Goal: Task Accomplishment & Management: Use online tool/utility

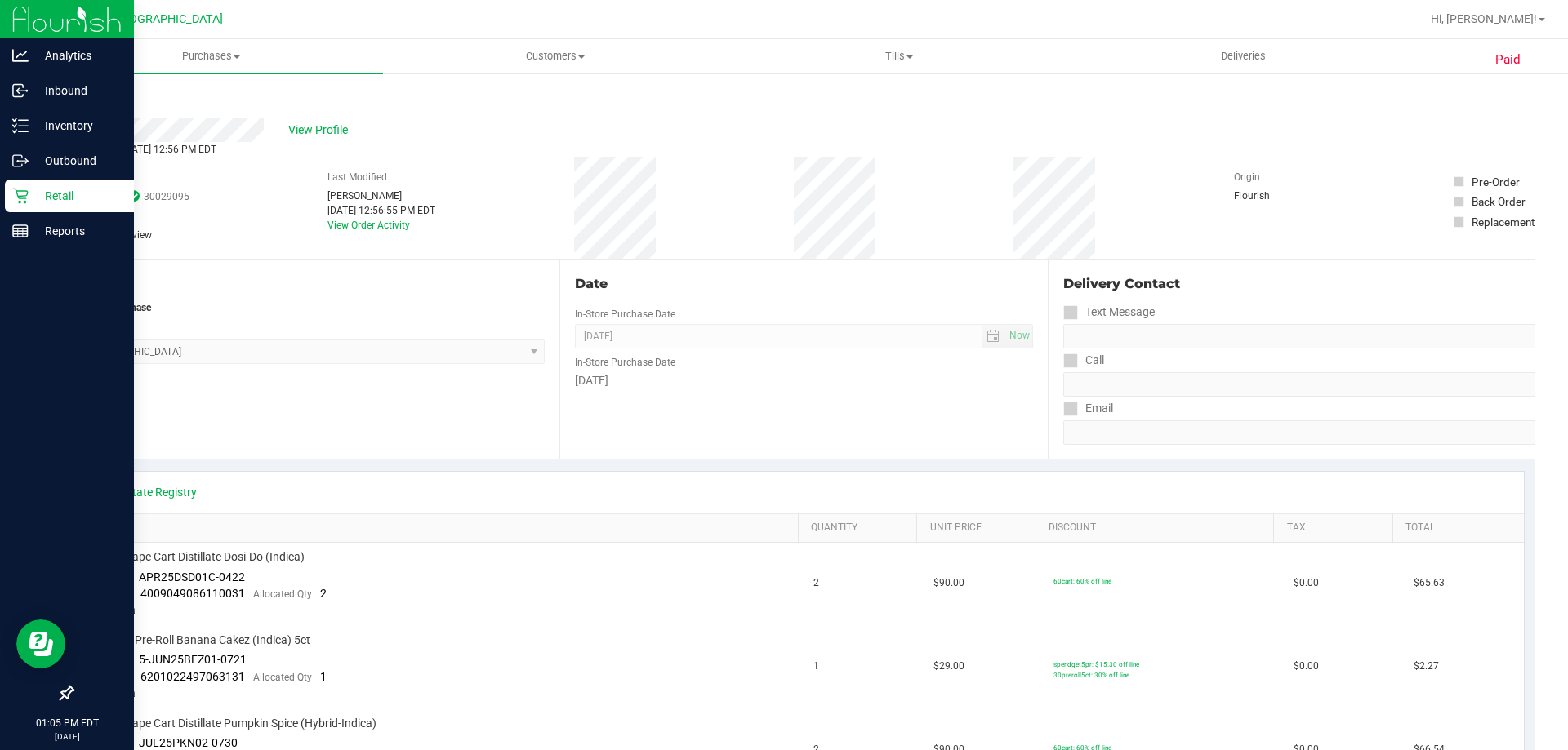
click at [32, 200] on p "Retail" at bounding box center [78, 196] width 98 height 19
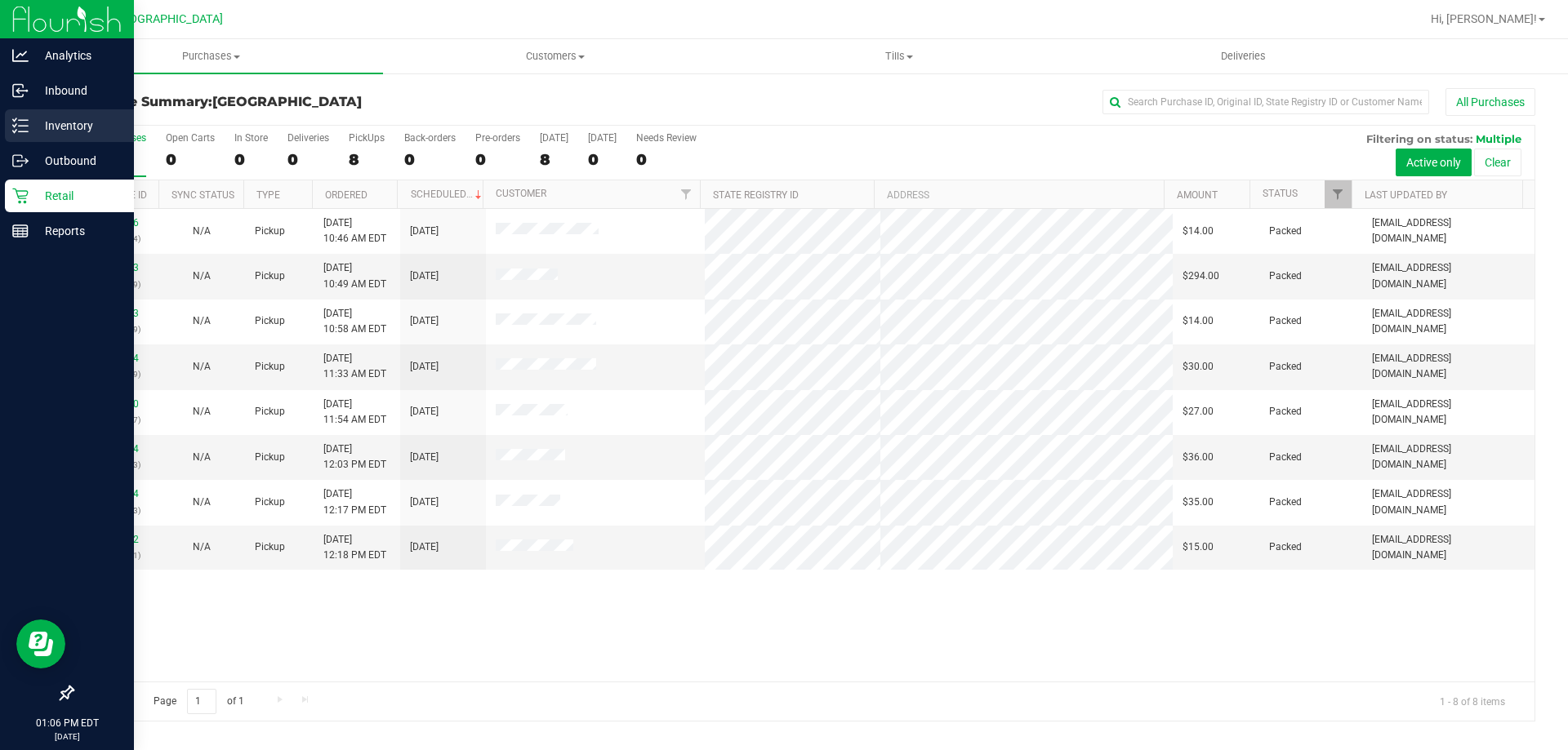
click at [31, 132] on p "Inventory" at bounding box center [78, 125] width 98 height 19
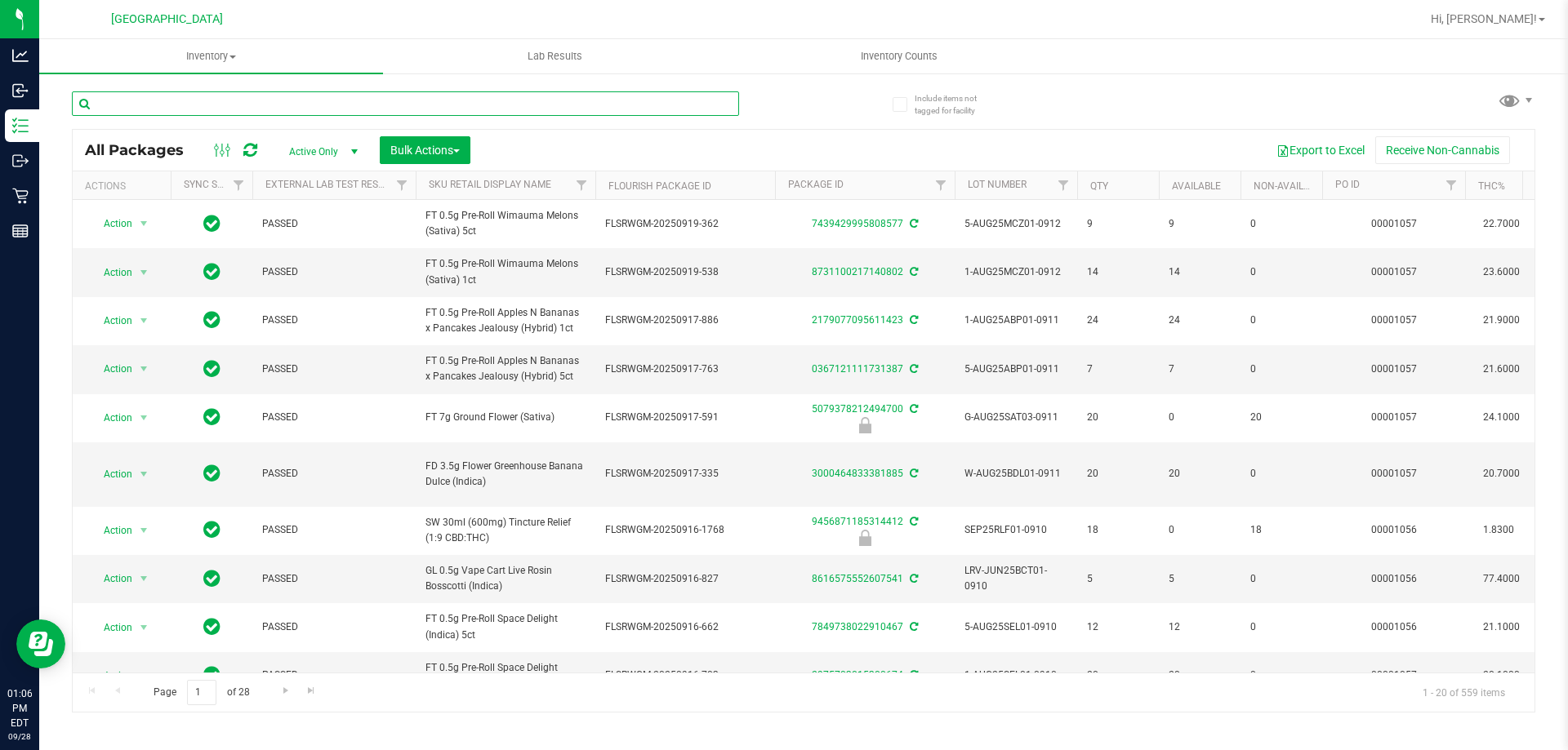
click at [166, 98] on input "text" at bounding box center [404, 104] width 667 height 24
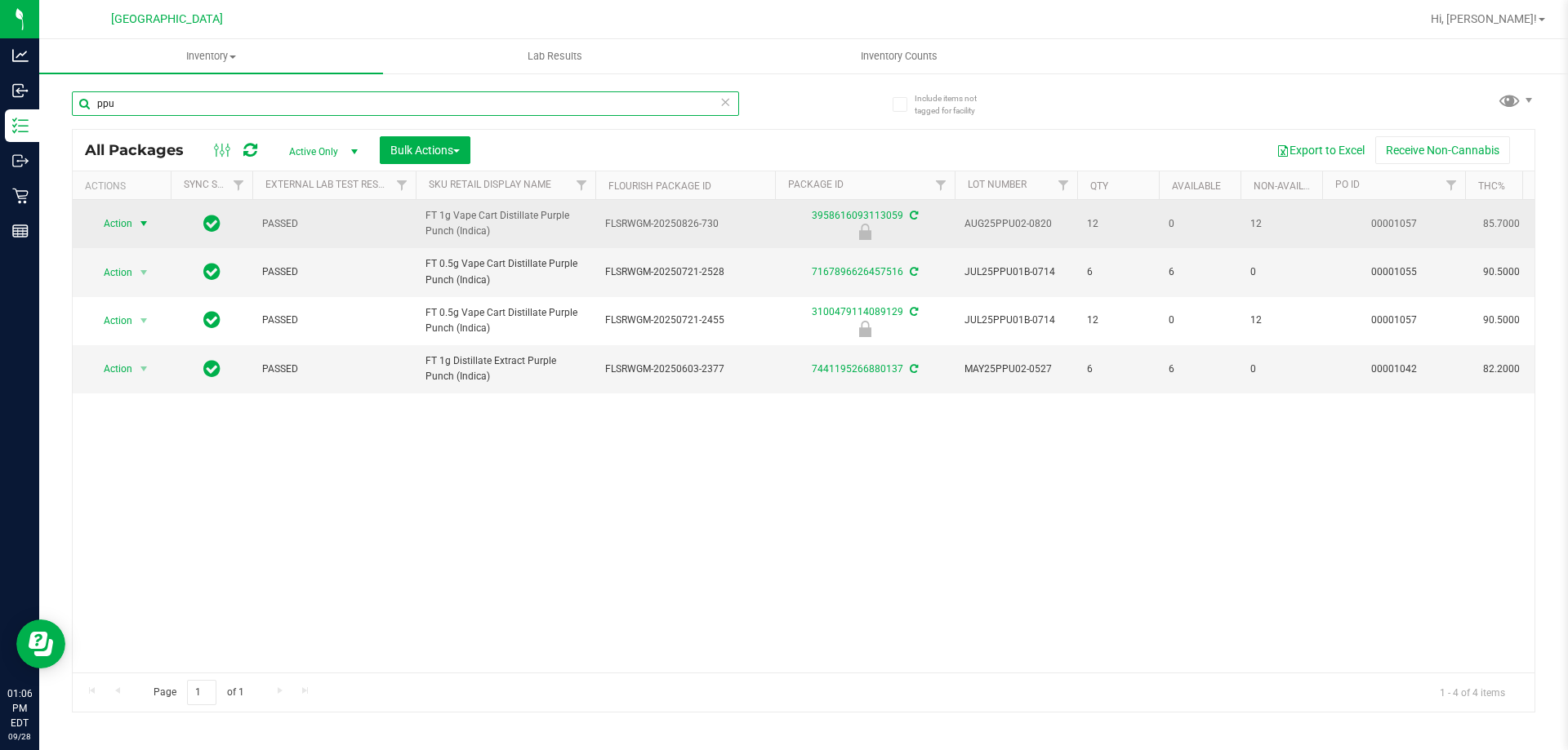
type input "ppu"
click at [112, 233] on span "Action" at bounding box center [111, 224] width 44 height 23
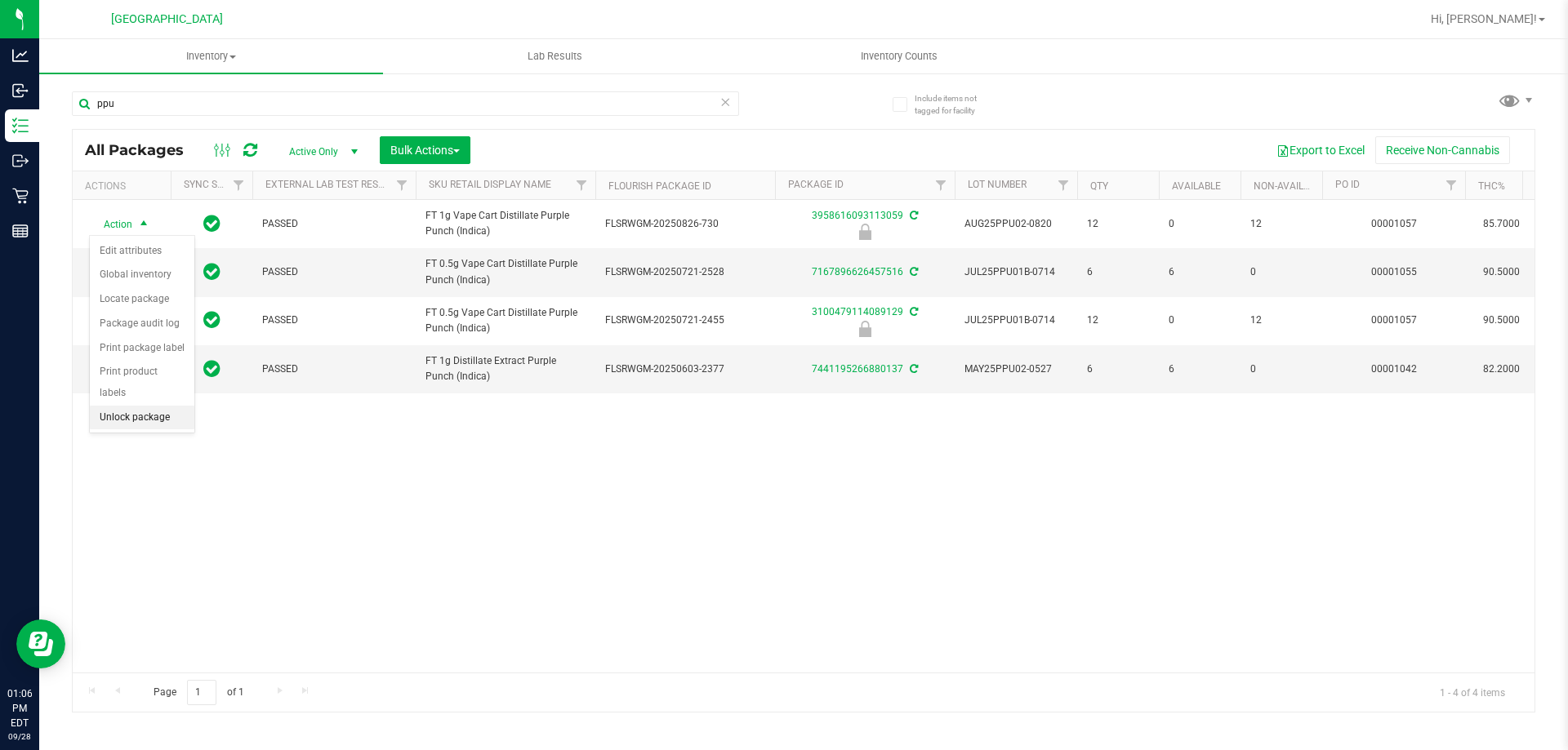
click at [137, 406] on li "Unlock package" at bounding box center [142, 418] width 105 height 24
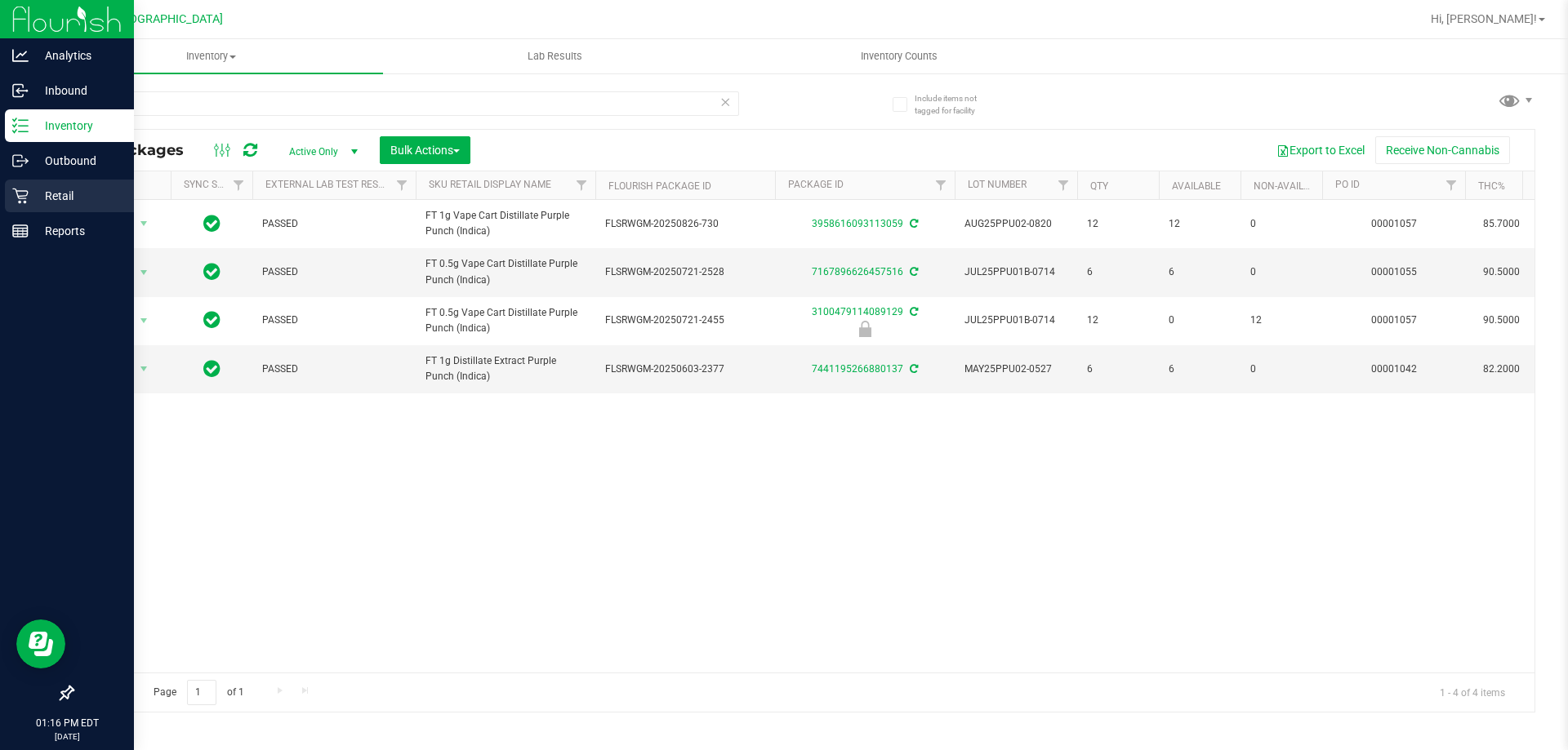
click at [15, 188] on icon at bounding box center [20, 196] width 16 height 16
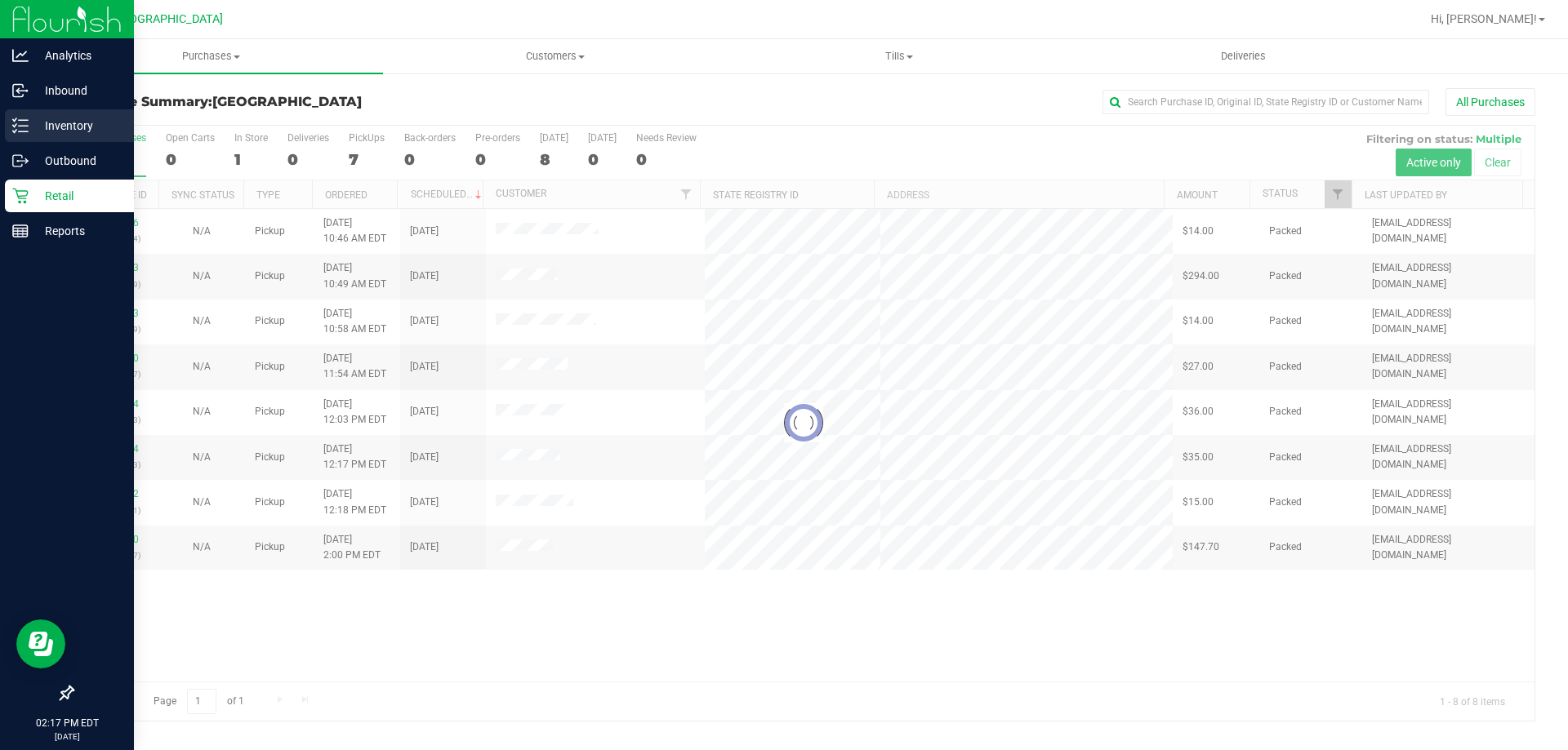
click at [78, 125] on p "Inventory" at bounding box center [78, 125] width 98 height 19
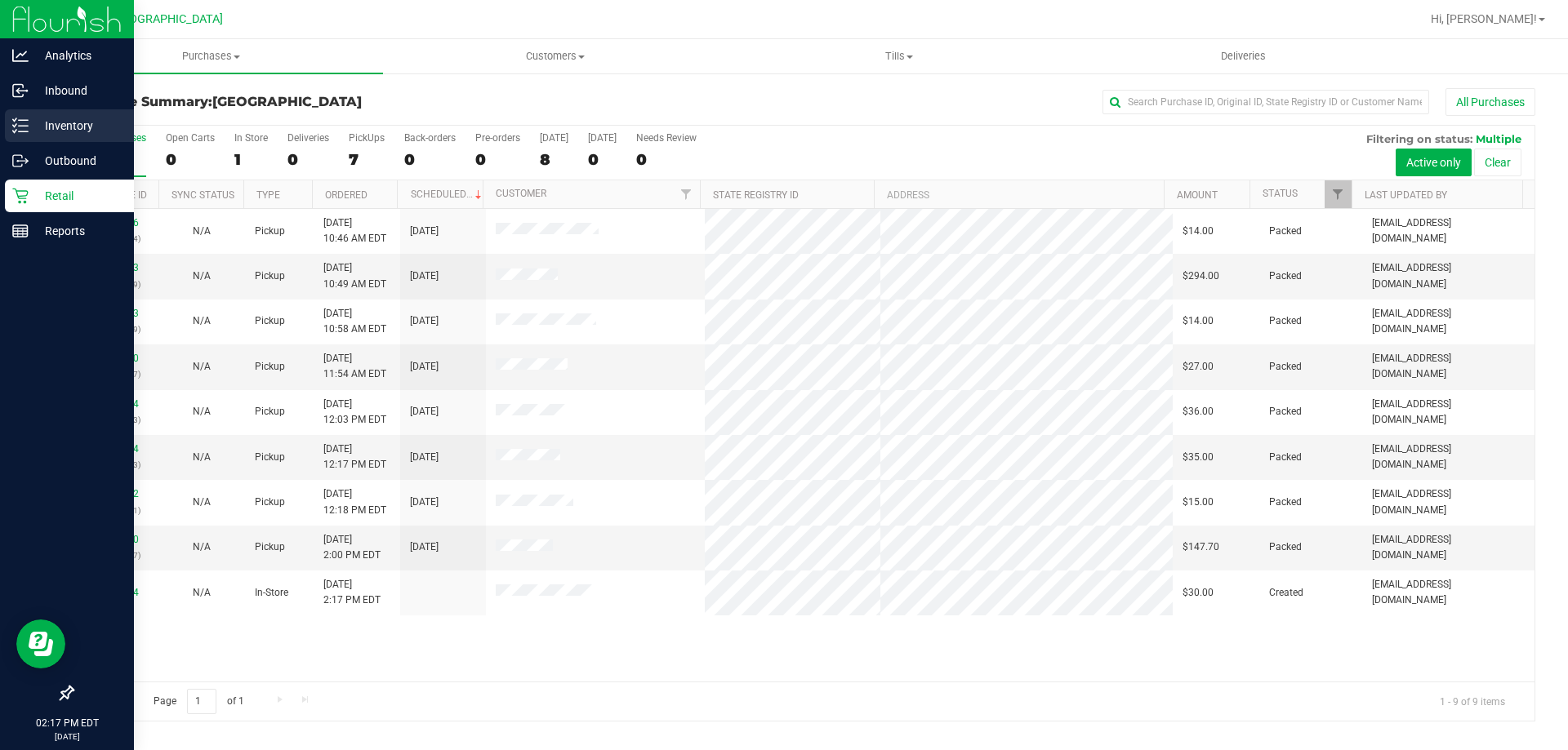
click at [78, 125] on p "Inventory" at bounding box center [78, 125] width 98 height 19
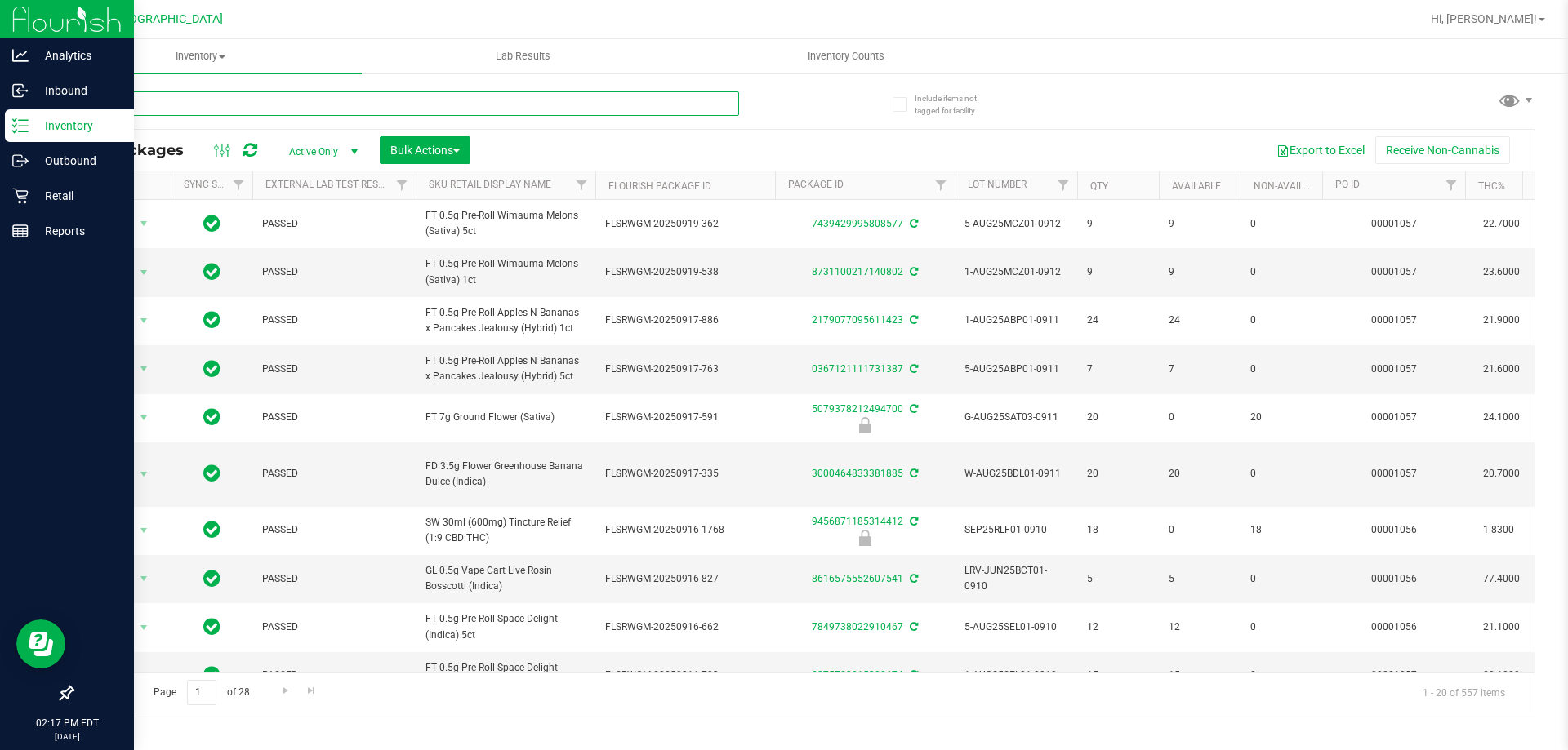
click at [166, 101] on input "text" at bounding box center [404, 104] width 667 height 24
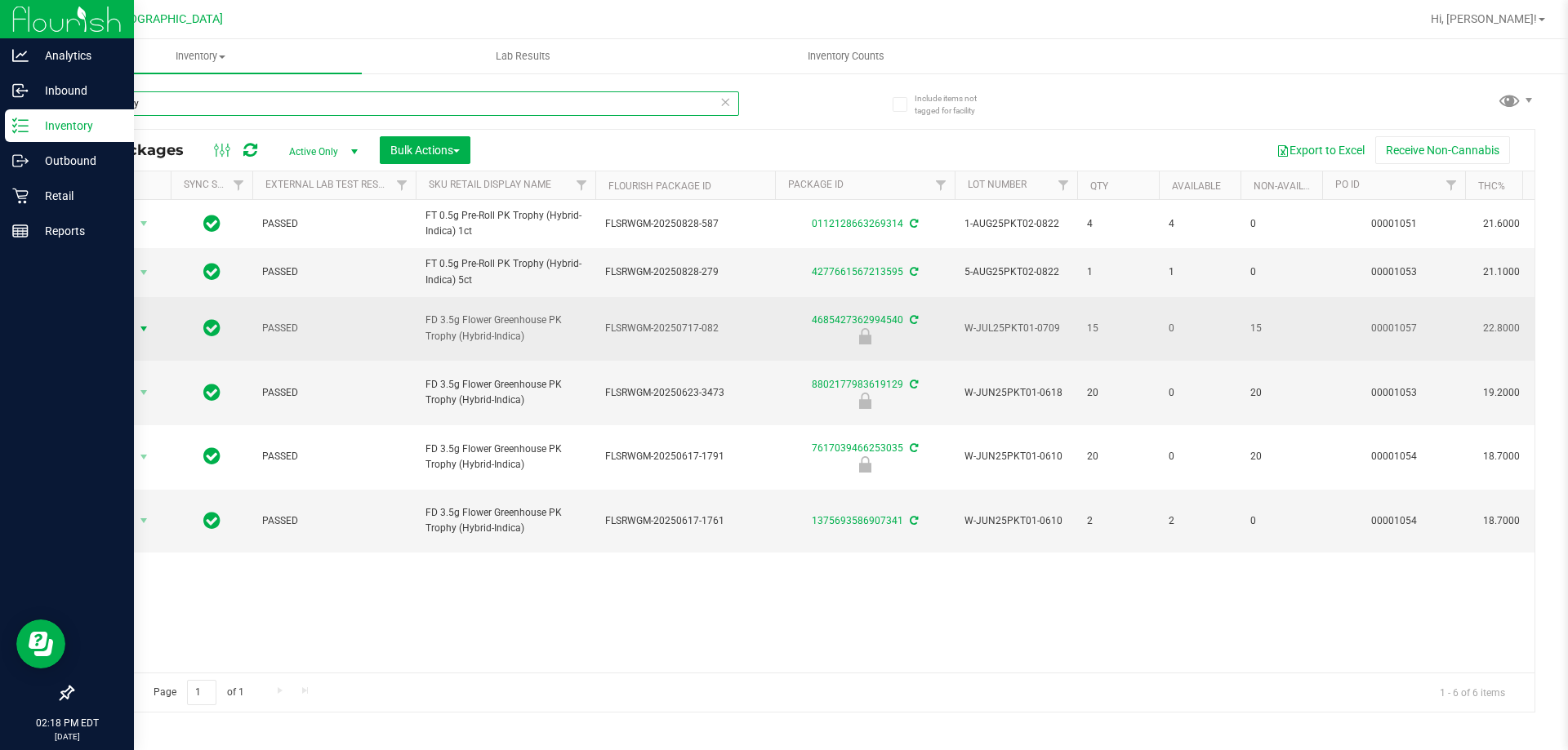
type input "pk trophy"
click at [145, 328] on span "select" at bounding box center [143, 328] width 13 height 13
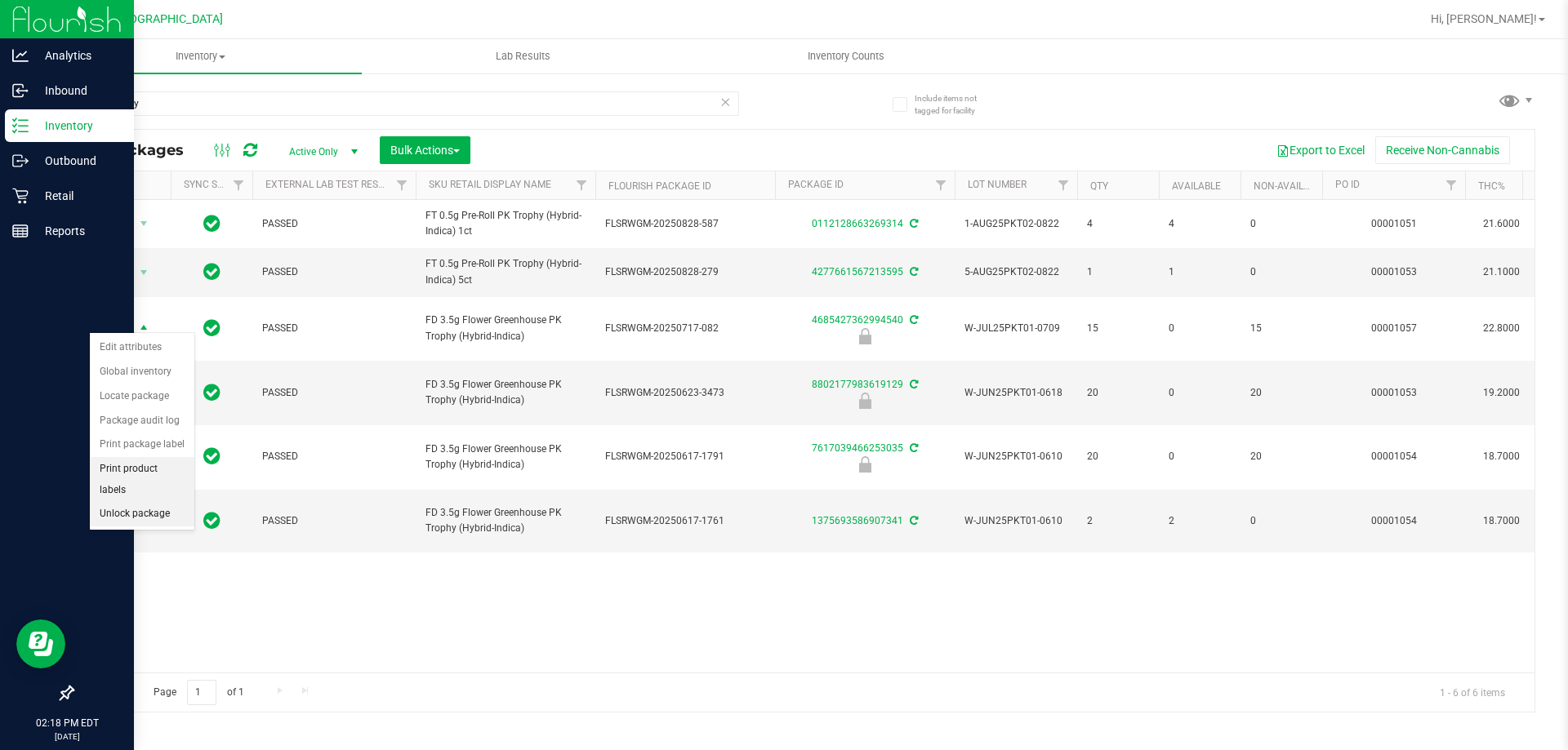
click at [137, 481] on ul "Edit attributes Global inventory Locate package Package audit log Print package…" at bounding box center [142, 430] width 105 height 191
click at [126, 502] on li "Unlock package" at bounding box center [142, 514] width 105 height 24
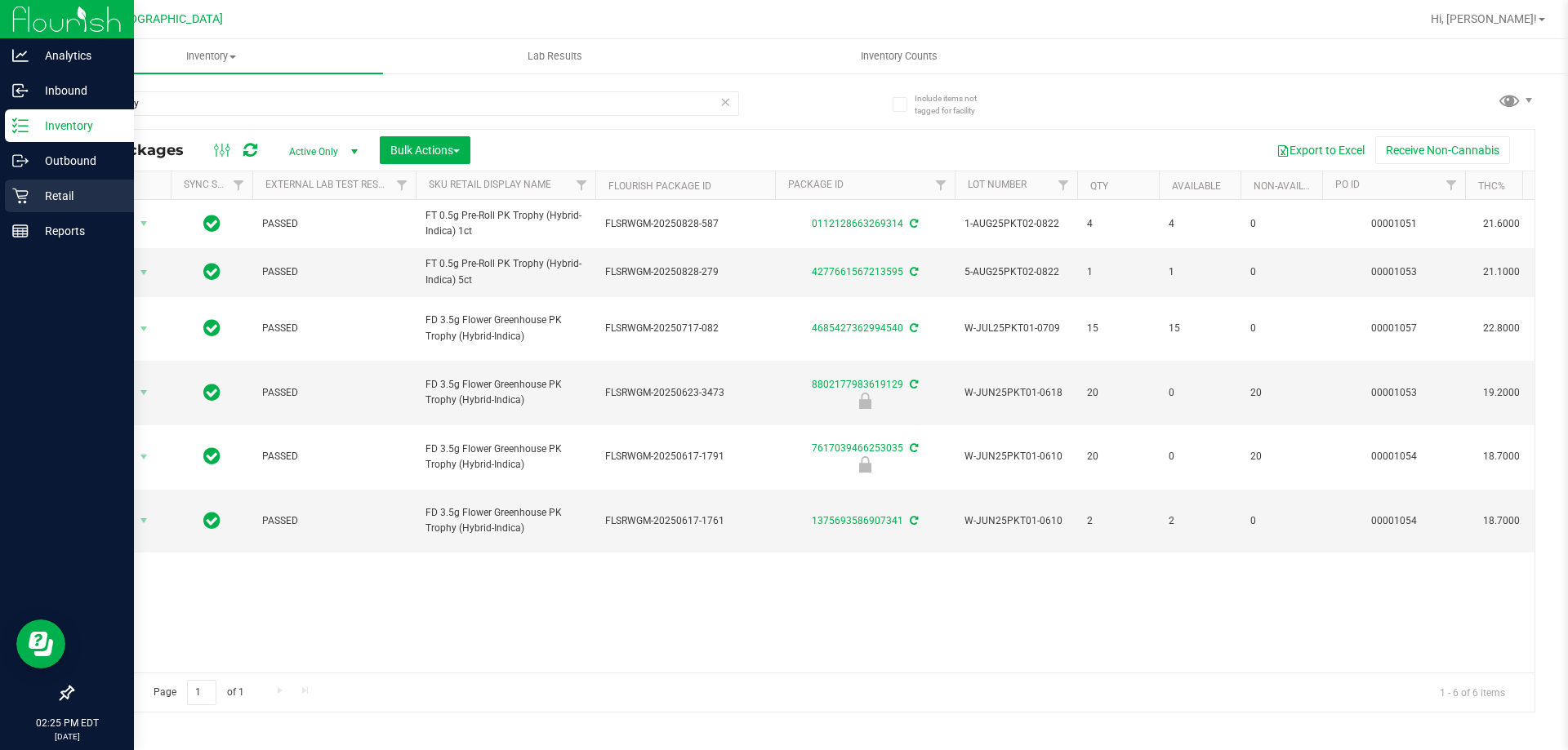
click at [20, 187] on icon at bounding box center [20, 195] width 17 height 17
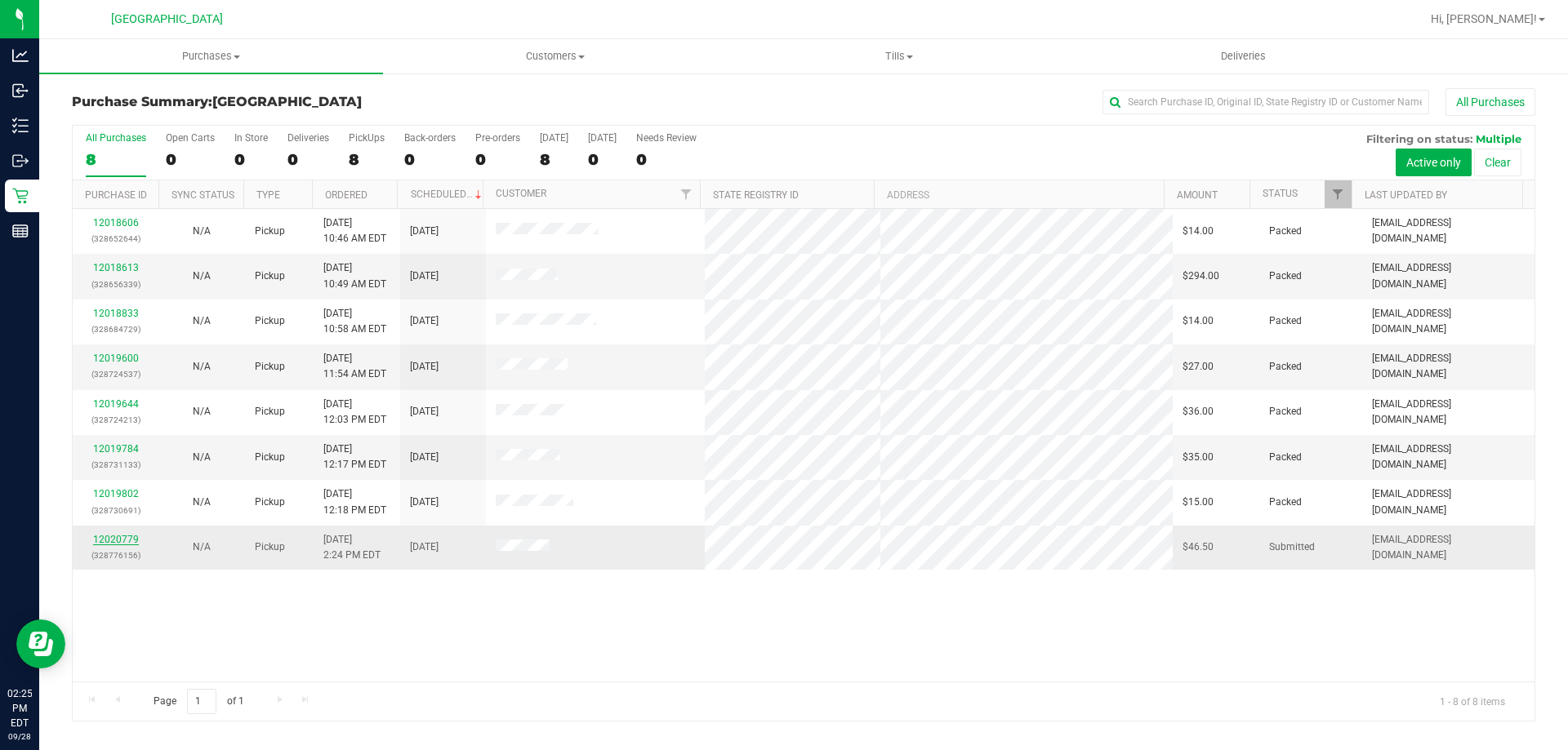
click at [134, 538] on link "12020779" at bounding box center [116, 539] width 45 height 11
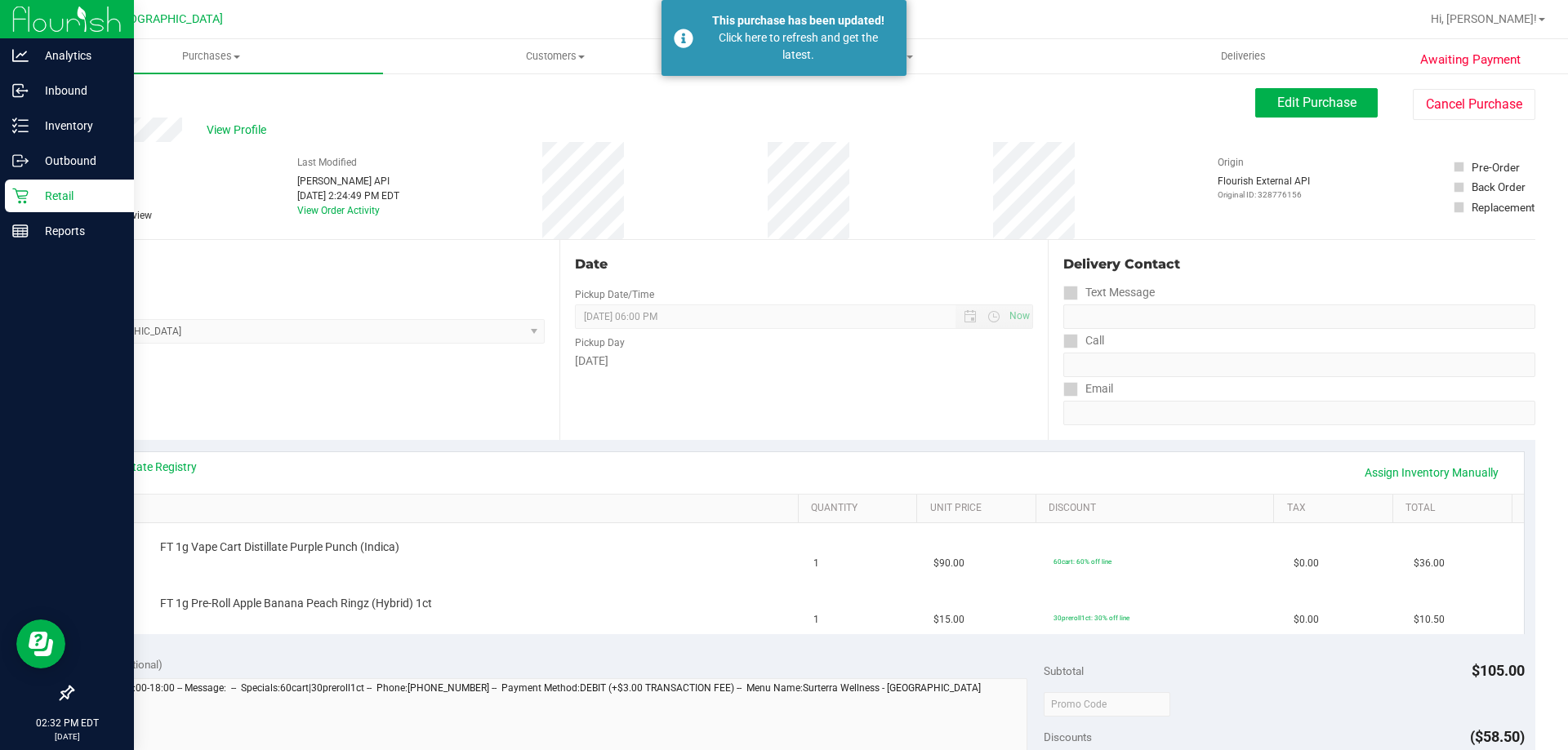
click at [48, 181] on div "Retail" at bounding box center [70, 195] width 129 height 32
